Goal: Task Accomplishment & Management: Use online tool/utility

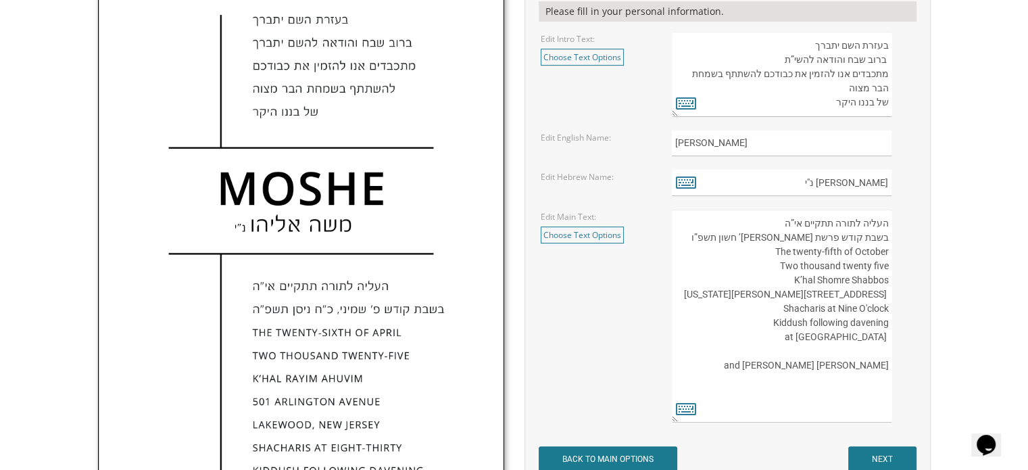
scroll to position [14, 0]
click at [741, 400] on textarea "העליה לתורה תתקיים אי”ה בשבת קודש פרשת לך לך ח’ חשון תשע”ט The twenty-eighth of…" at bounding box center [782, 316] width 220 height 213
click at [680, 412] on icon at bounding box center [686, 408] width 20 height 19
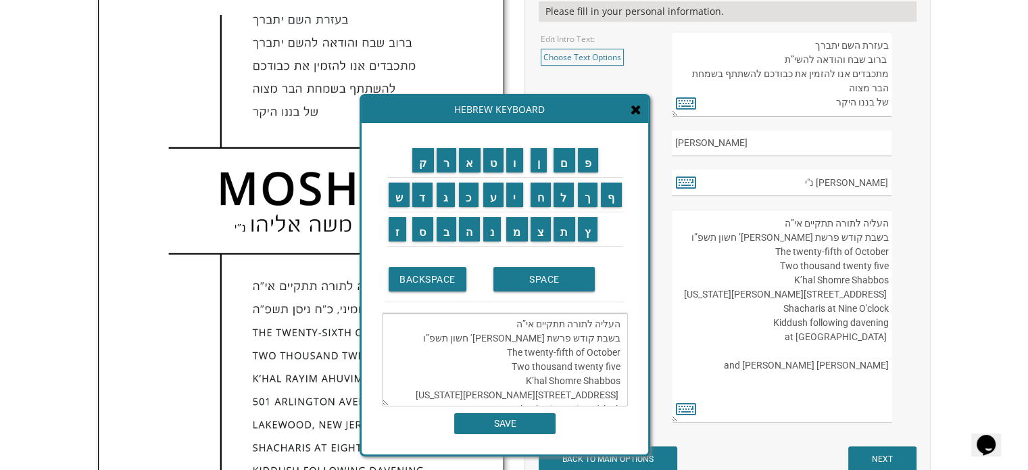
click at [625, 397] on textarea "העליה לתורה תתקיים אי”ה בשבת קודש פרשת [PERSON_NAME]’ חשון תשפ”ו The twenty-fif…" at bounding box center [505, 359] width 246 height 93
click at [518, 379] on textarea "העליה לתורה תתקיים אי”ה בשבת קודש פרשת [PERSON_NAME]’ חשון תשפ”ו The twenty-fif…" at bounding box center [505, 359] width 246 height 93
click at [567, 234] on input "ת" at bounding box center [565, 229] width 22 height 24
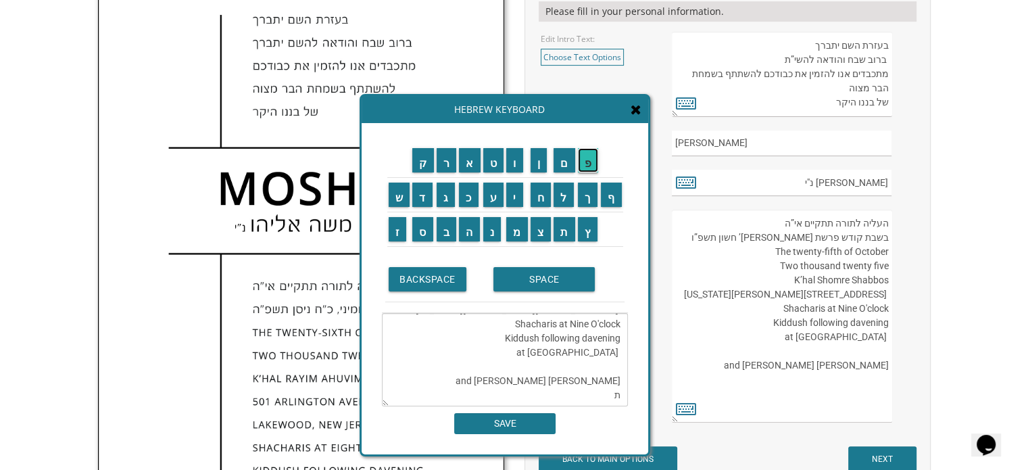
click at [591, 170] on input "פ" at bounding box center [588, 160] width 21 height 24
click at [476, 162] on input "א" at bounding box center [470, 160] width 22 height 24
click at [440, 161] on input "ר" at bounding box center [447, 160] width 20 height 24
click at [563, 234] on input "ת" at bounding box center [565, 229] width 22 height 24
click at [552, 279] on input "SPACE" at bounding box center [544, 279] width 101 height 24
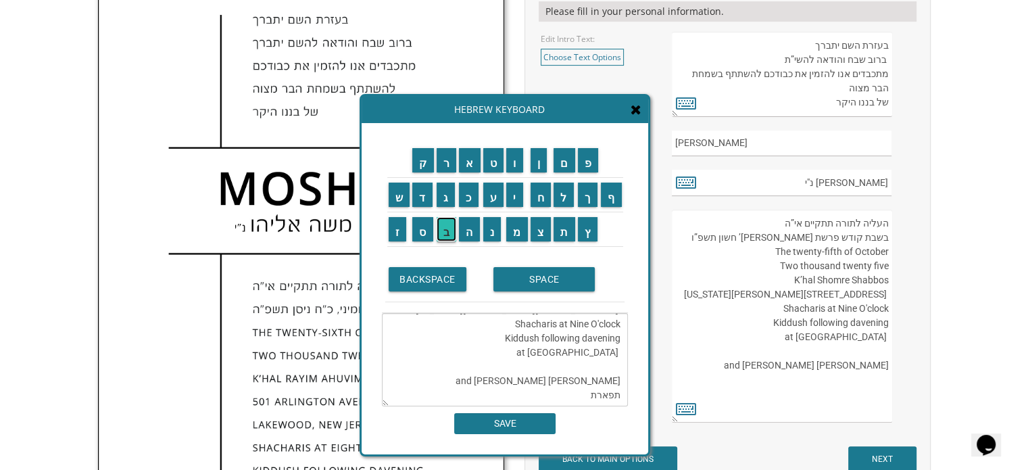
click at [446, 228] on input "ב" at bounding box center [447, 229] width 20 height 24
click at [492, 235] on input "נ" at bounding box center [492, 229] width 18 height 24
click at [516, 201] on input "י" at bounding box center [514, 195] width 17 height 24
click at [568, 166] on input "ם" at bounding box center [565, 160] width 22 height 24
click at [531, 283] on input "SPACE" at bounding box center [544, 279] width 101 height 24
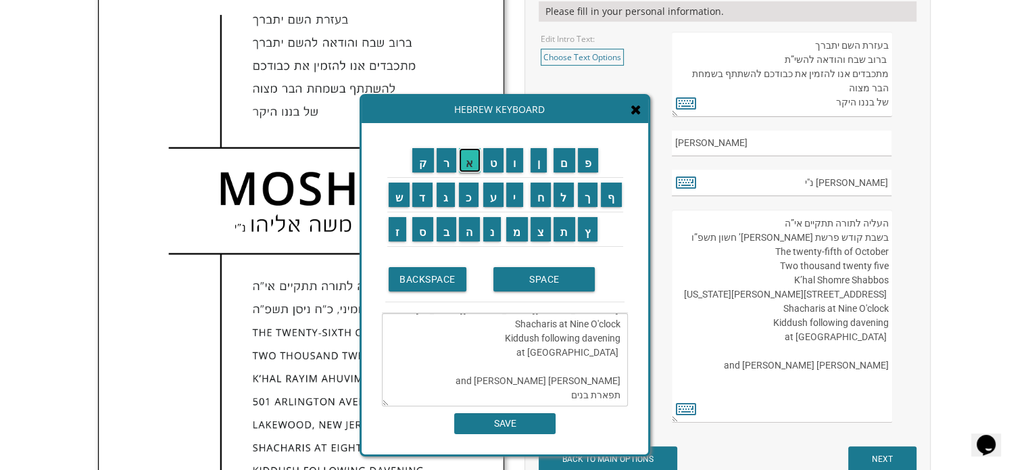
click at [467, 166] on input "א" at bounding box center [470, 160] width 22 height 24
click at [448, 235] on input "ב" at bounding box center [447, 229] width 20 height 24
click at [517, 168] on input "ו" at bounding box center [514, 160] width 17 height 24
click at [569, 227] on input "ת" at bounding box center [565, 229] width 22 height 24
click at [563, 166] on input "ם" at bounding box center [565, 160] width 22 height 24
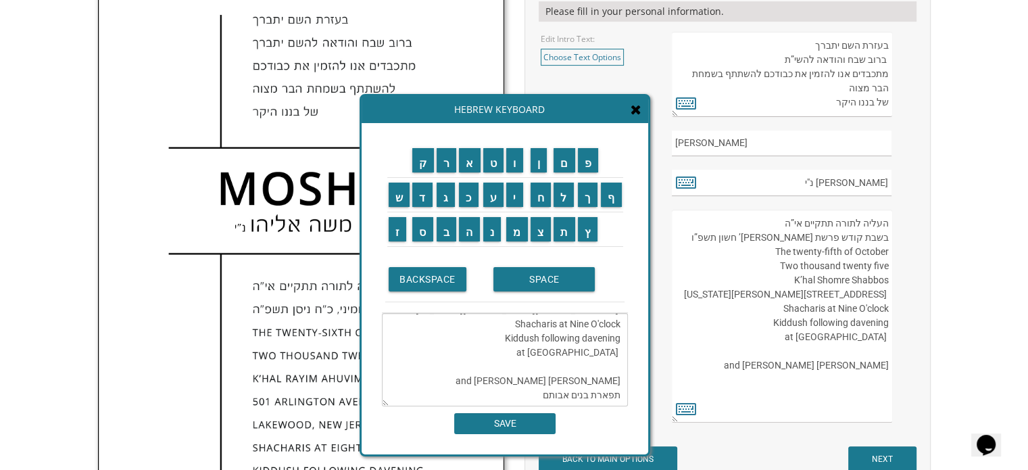
type textarea "העליה לתורה תתקיים אי”ה בשבת קודש פרשת [PERSON_NAME]’ חשון תשפ”ו The twenty-fif…"
click at [546, 428] on input "SAVE" at bounding box center [504, 423] width 101 height 21
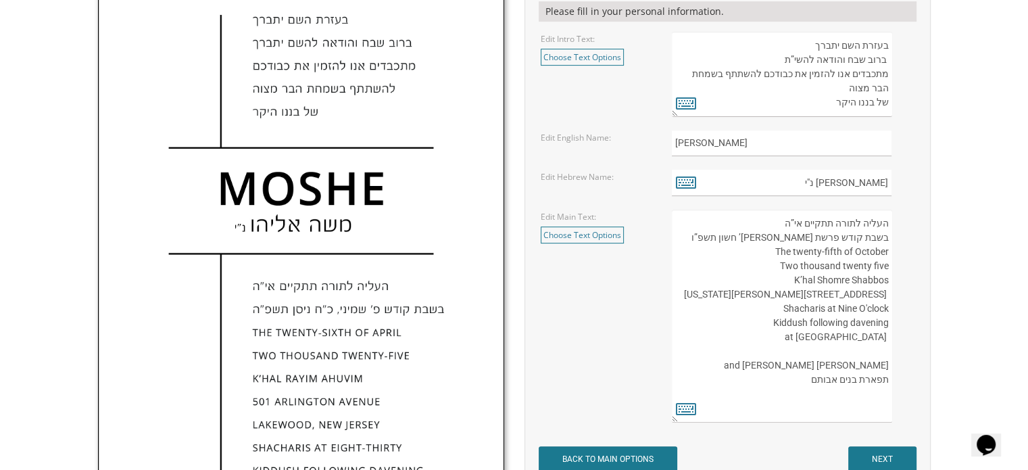
click at [793, 391] on textarea "העליה לתורה תתקיים אי”ה בשבת קודש פרשת לך לך ח’ חשון תשע”ט The twenty-eighth of…" at bounding box center [782, 316] width 220 height 213
drag, startPoint x: 805, startPoint y: 386, endPoint x: 895, endPoint y: 389, distance: 90.6
click at [895, 389] on div "העליה לתורה תתקיים אי”ה בשבת קודש פרשת לך לך ח’ חשון תשע”ט The twenty-eighth of…" at bounding box center [793, 316] width 242 height 213
click at [828, 402] on textarea "העליה לתורה תתקיים אי”ה בשבת קודש פרשת לך לך ח’ חשון תשע”ט The twenty-eighth of…" at bounding box center [782, 316] width 220 height 213
paste textarea "[PERSON_NAME] וסימא בכרך - ר' [PERSON_NAME] ואביבה לובלינג"
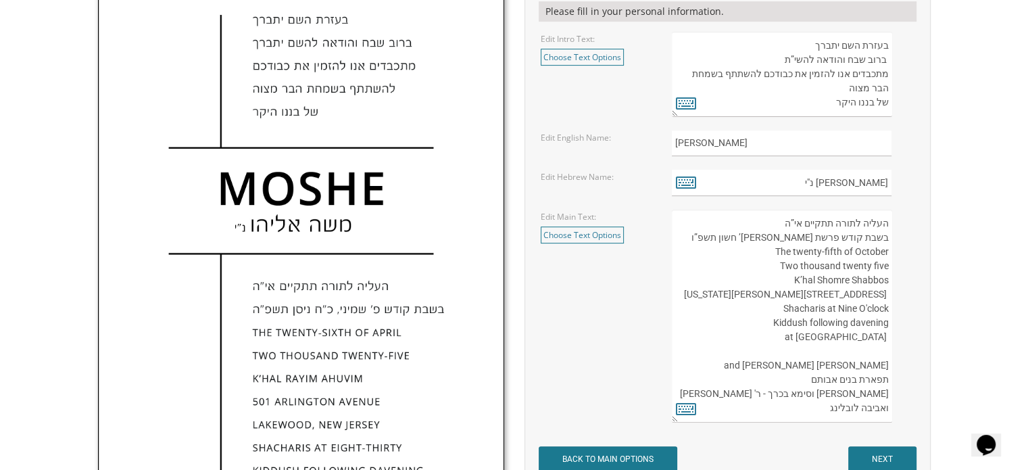
scroll to position [35, 0]
click at [773, 384] on textarea "העליה לתורה תתקיים אי”ה בשבת קודש פרשת לך לך ח’ חשון תשע”ט The twenty-eighth of…" at bounding box center [782, 316] width 220 height 213
type textarea "העליה לתורה תתקיים אי”ה בשבת קודש פרשת [PERSON_NAME]’ חשון תשפ”ו The twenty-fif…"
click at [686, 407] on icon at bounding box center [686, 408] width 20 height 19
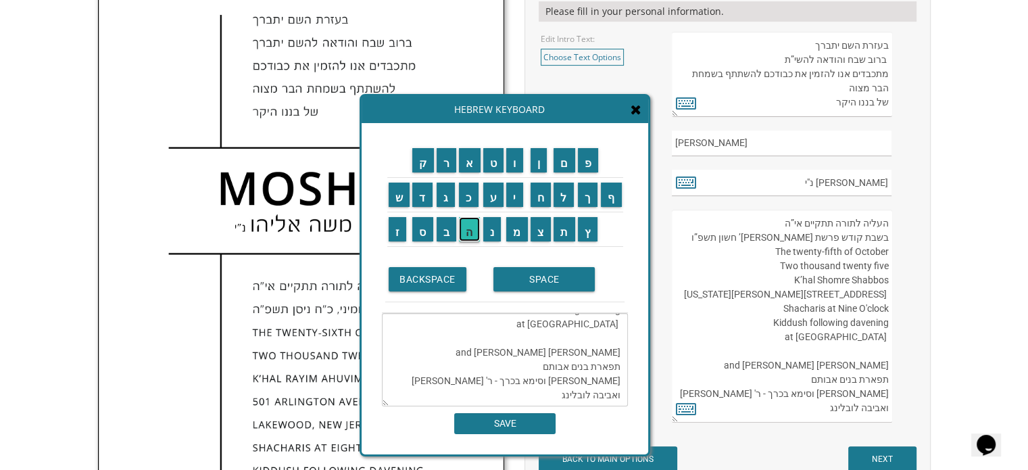
click at [471, 237] on input "ה" at bounding box center [469, 229] width 21 height 24
click at [508, 380] on textarea "העליה לתורה תתקיים אי”ה בשבת קודש פרשת [PERSON_NAME]’ חשון תשפ”ו The twenty-fif…" at bounding box center [505, 359] width 246 height 93
click at [472, 234] on input "ה" at bounding box center [469, 229] width 21 height 24
type textarea "העליה לתורה תתקיים אי”ה בשבת קודש פרשת [PERSON_NAME]’ חשון תשפ”ו The twenty-fif…"
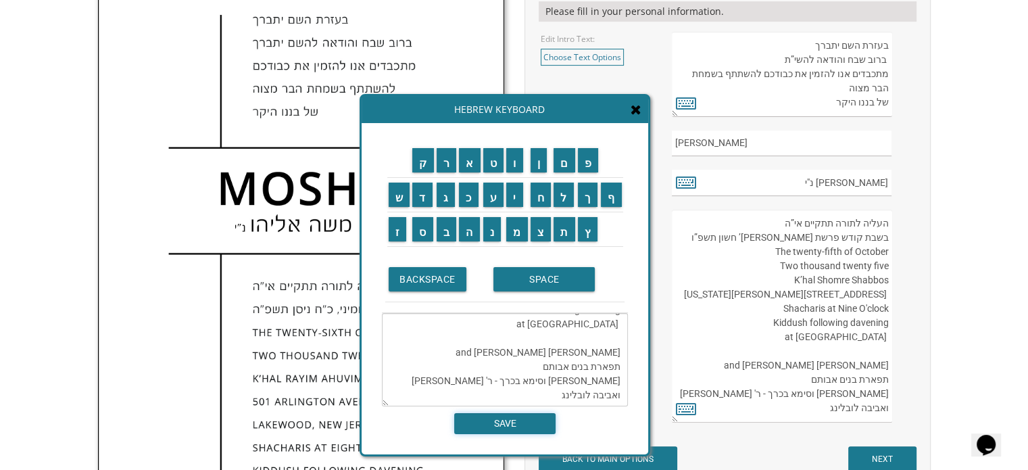
click at [524, 422] on input "SAVE" at bounding box center [504, 423] width 101 height 21
type textarea "העליה לתורה תתקיים אי”ה בשבת קודש פרשת [PERSON_NAME]’ חשון תשפ”ו The twenty-fif…"
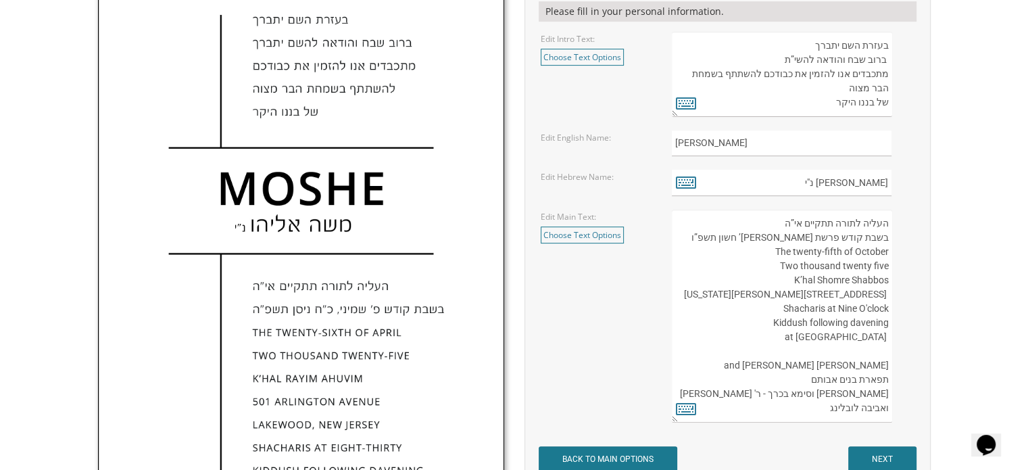
drag, startPoint x: 702, startPoint y: 386, endPoint x: 880, endPoint y: 400, distance: 179.1
click at [880, 400] on textarea "העליה לתורה תתקיים אי”ה בשבת קודש פרשת לך לך ח’ חשון תשע”ט The twenty-eighth of…" at bounding box center [782, 316] width 220 height 213
click at [828, 400] on textarea "העליה לתורה תתקיים אי”ה בשבת קודש פרשת לך לך ח’ חשון תשע”ט The twenty-eighth of…" at bounding box center [782, 316] width 220 height 213
drag, startPoint x: 892, startPoint y: 387, endPoint x: 700, endPoint y: 402, distance: 192.0
click at [700, 402] on textarea "העליה לתורה תתקיים אי”ה בשבת קודש פרשת לך לך ח’ חשון תשע”ט The twenty-eighth of…" at bounding box center [782, 316] width 220 height 213
